Goal: Find specific page/section: Find specific page/section

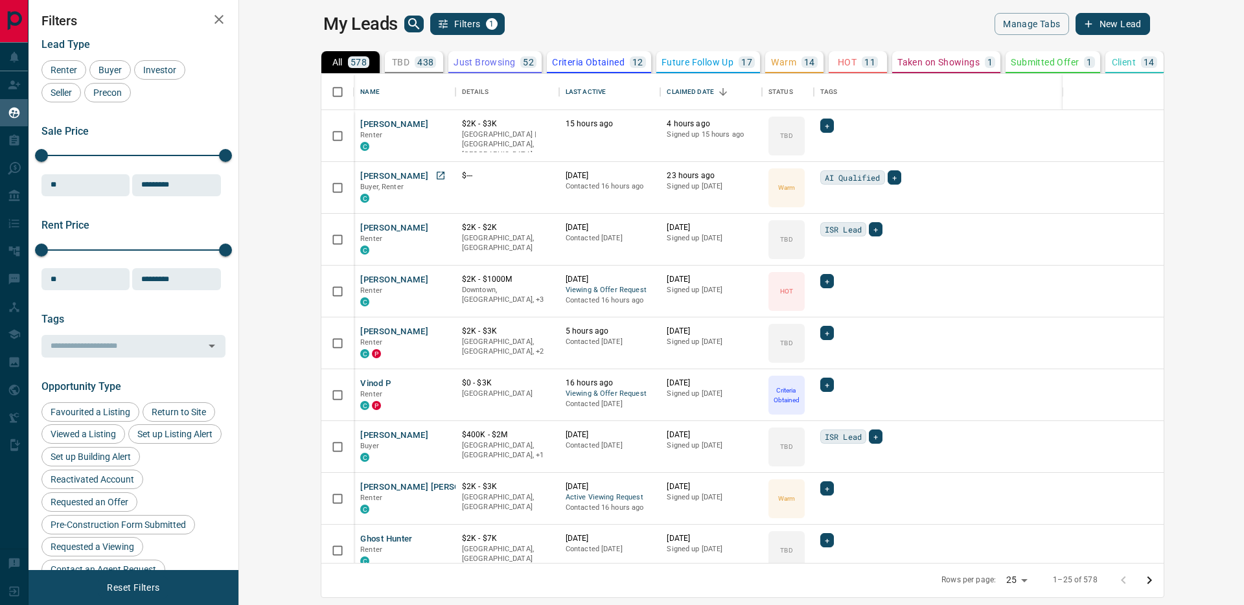
scroll to position [479, 989]
click at [566, 87] on div "Last Active" at bounding box center [586, 92] width 40 height 36
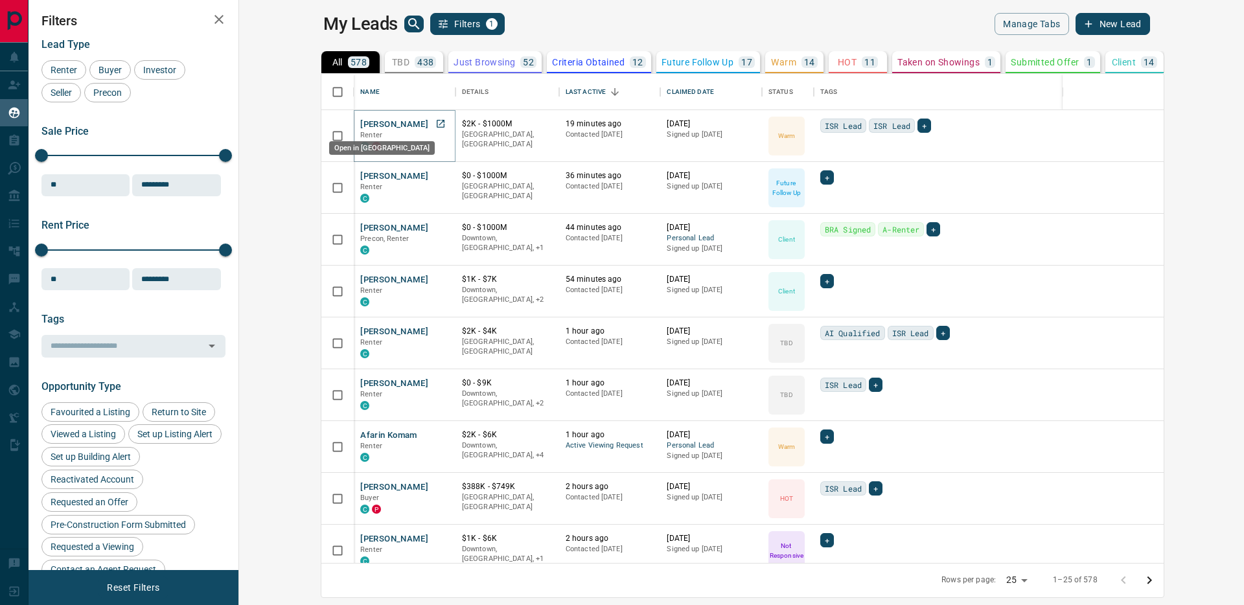
click at [435, 122] on icon "Open in New Tab" at bounding box center [440, 124] width 10 height 10
click at [435, 177] on icon "Open in New Tab" at bounding box center [440, 175] width 10 height 10
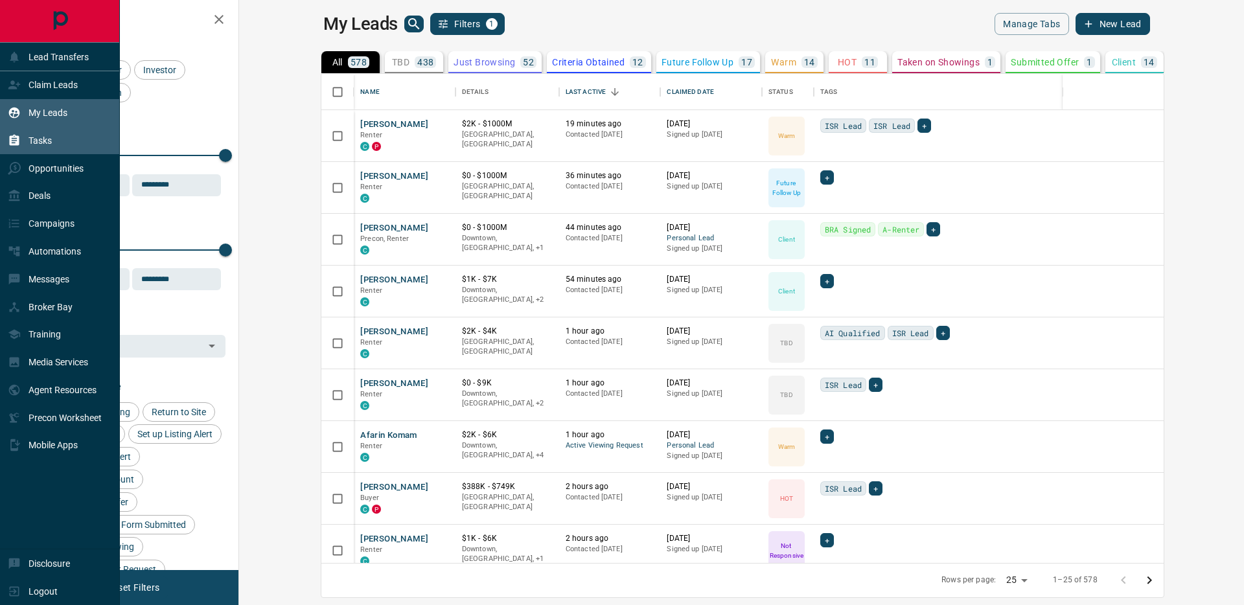
click at [19, 135] on icon at bounding box center [14, 140] width 13 height 13
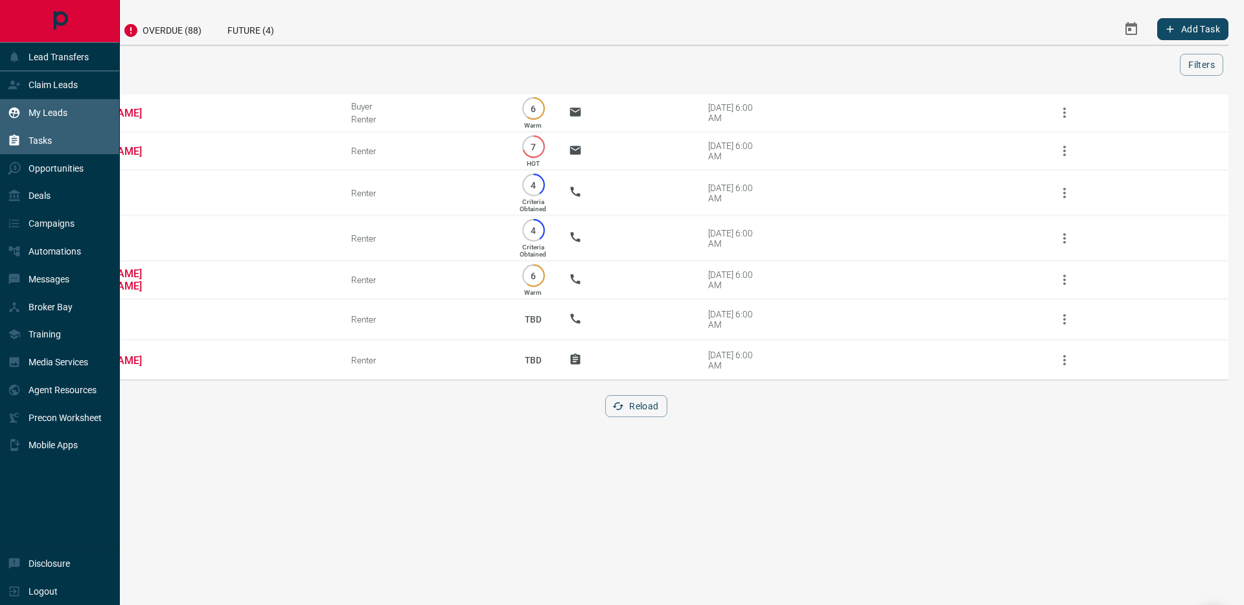
click at [17, 109] on icon at bounding box center [14, 113] width 11 height 11
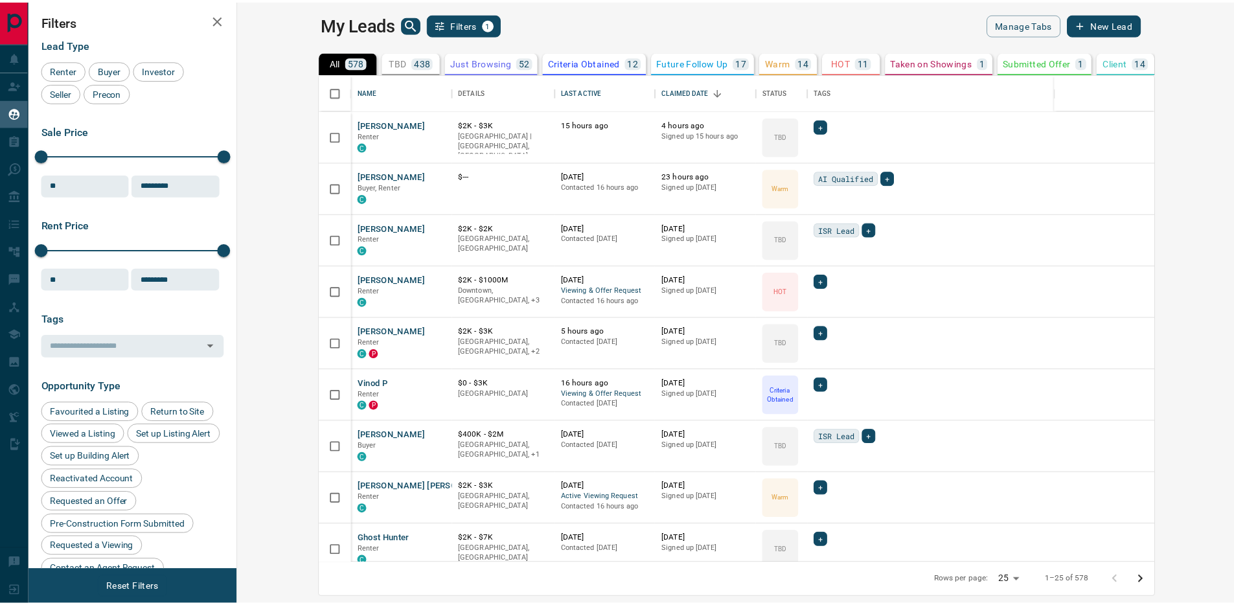
scroll to position [479, 989]
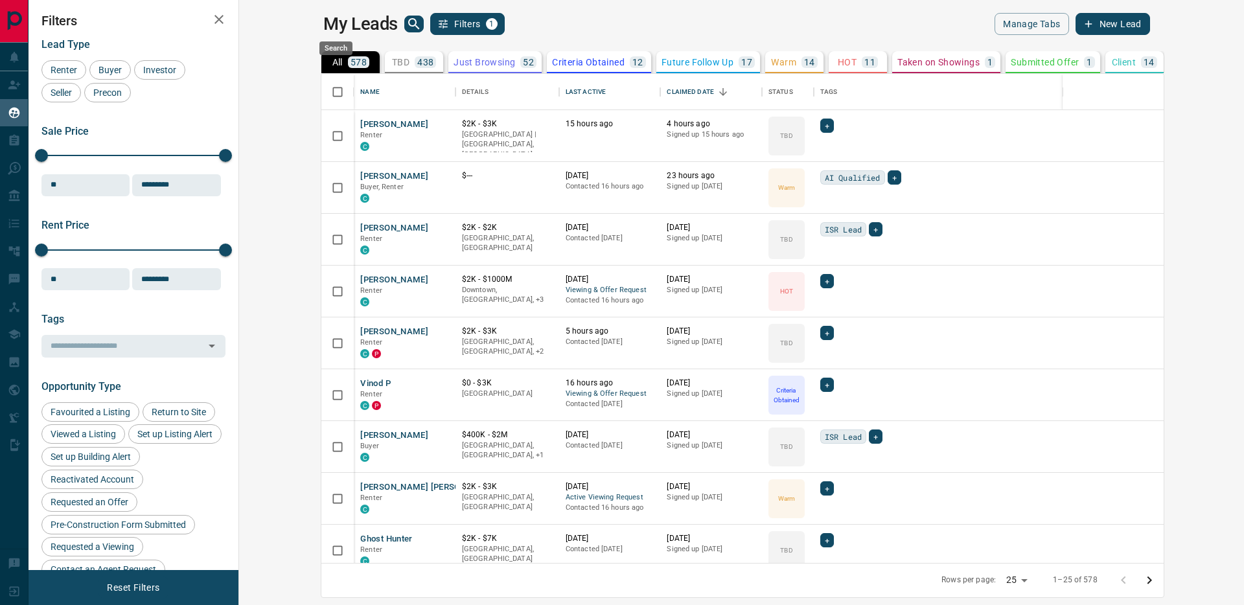
click at [406, 25] on icon "search button" at bounding box center [414, 24] width 16 height 16
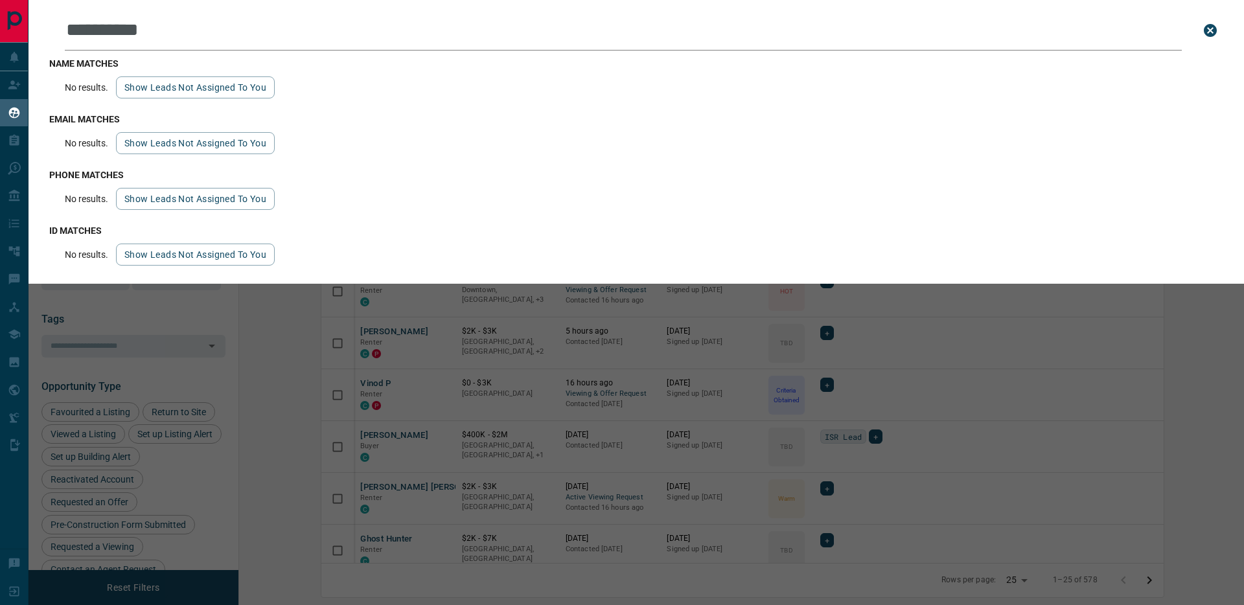
type input "**********"
click at [54, 395] on div "**********" at bounding box center [651, 302] width 1244 height 605
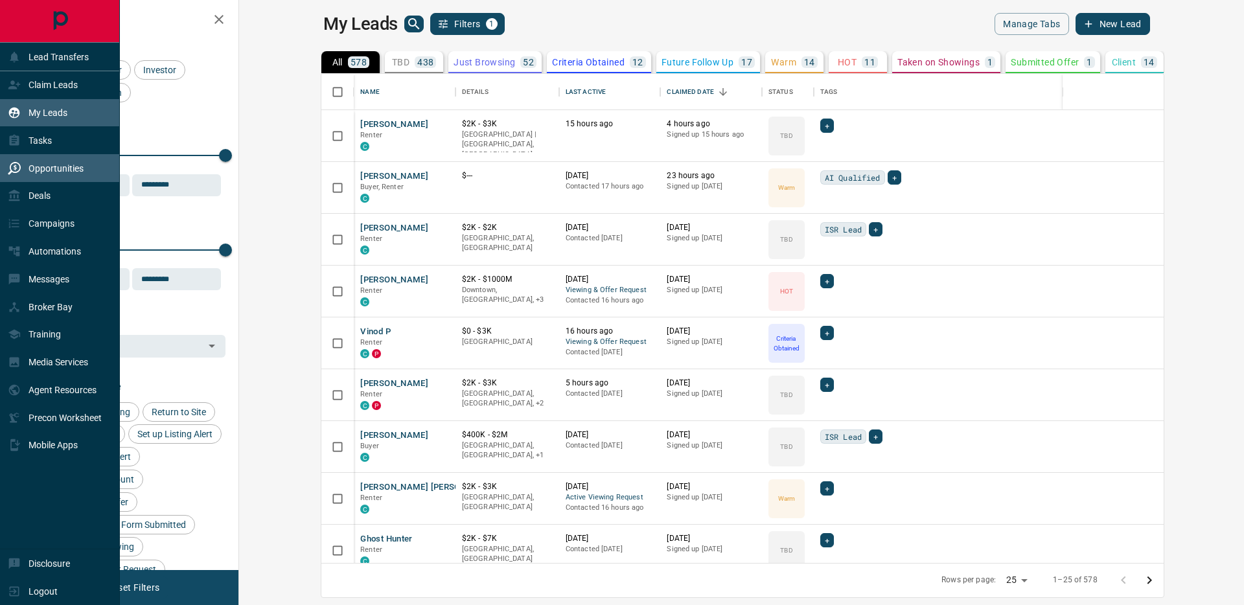
click at [6, 177] on div "Opportunities" at bounding box center [60, 168] width 120 height 28
